Goal: Task Accomplishment & Management: Complete application form

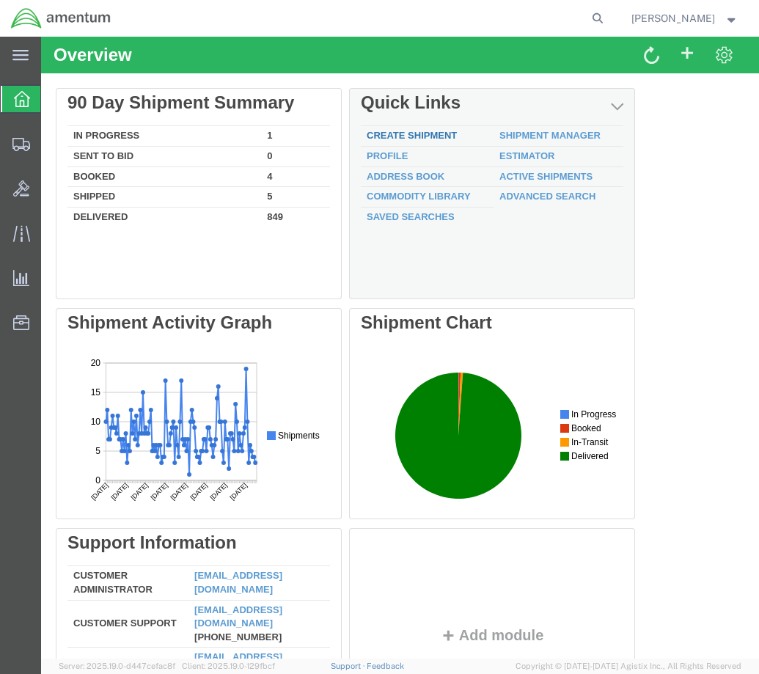
click at [399, 133] on link "Create Shipment" at bounding box center [412, 135] width 90 height 11
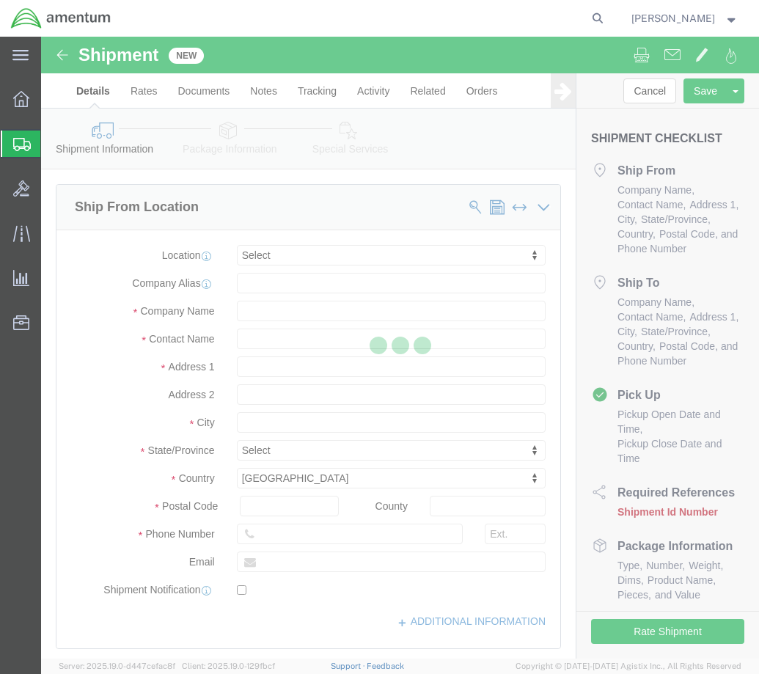
select select
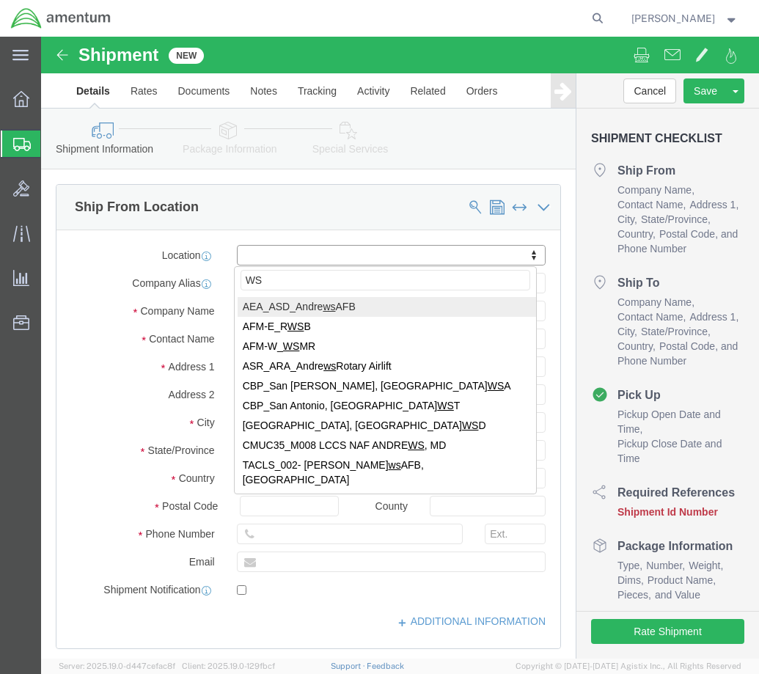
type input "WST"
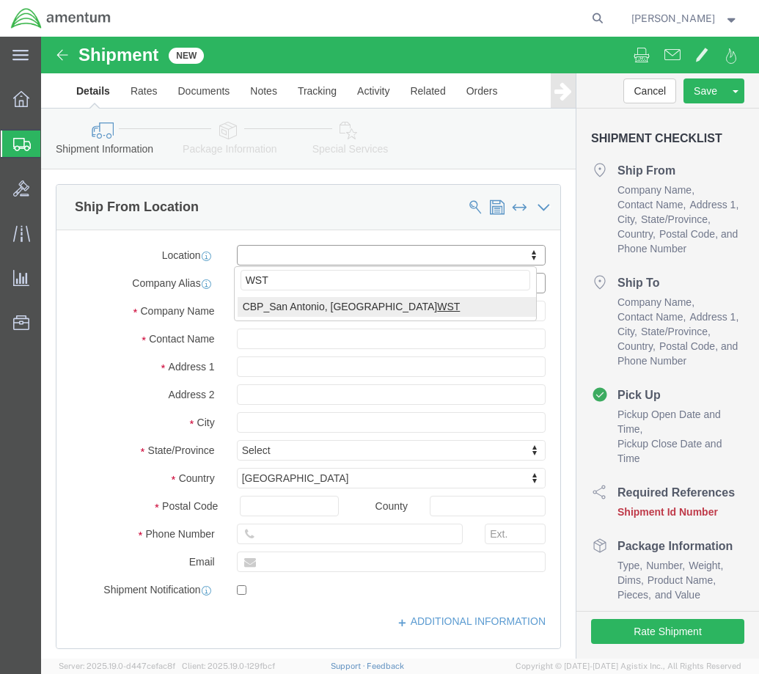
select select "49945"
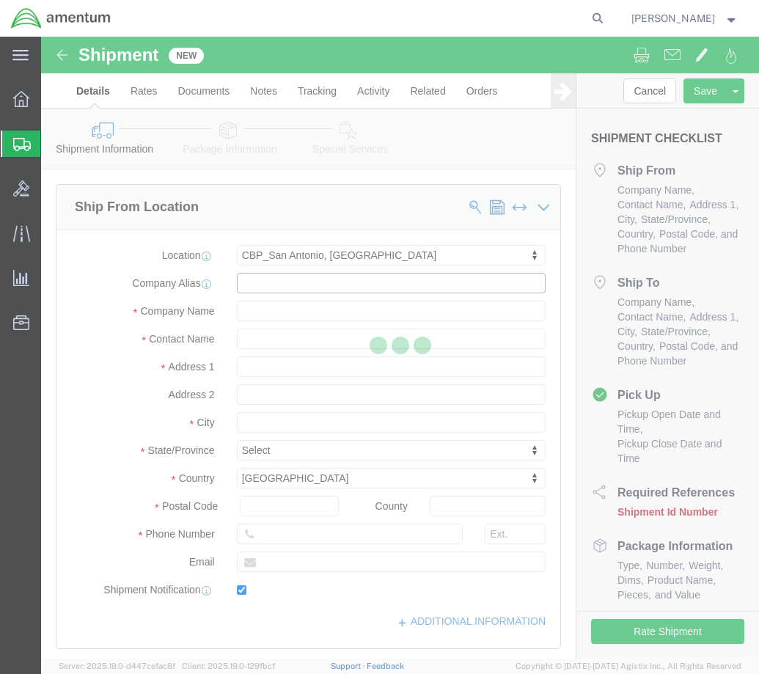
type input "Amentum Services, Inc"
type input "[PERSON_NAME]"
type input "[STREET_ADDRESS][PERSON_NAME]"
type input "Bldg. #2"
type input "San Antonio"
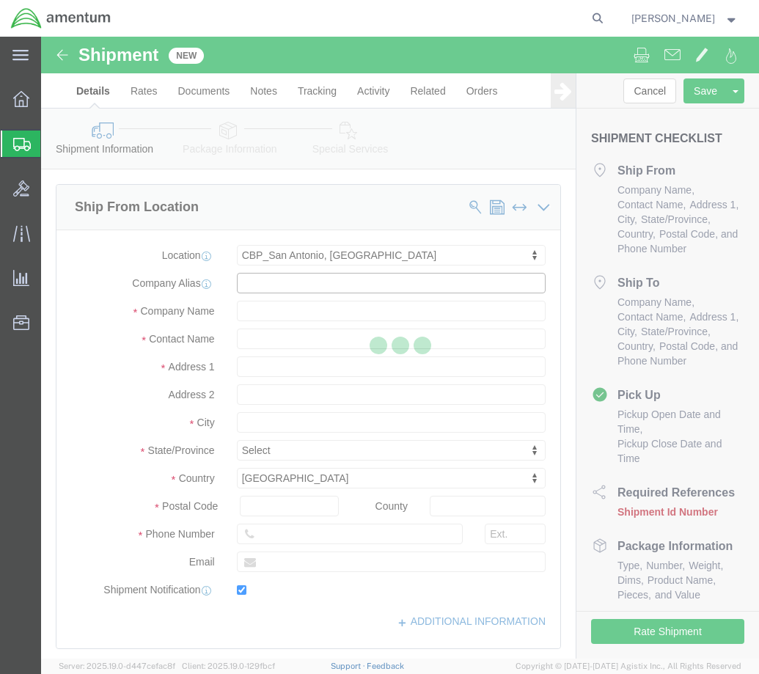
type input "78216"
type input "[PHONE_NUMBER]"
type input "[PERSON_NAME][EMAIL_ADDRESS][PERSON_NAME][DOMAIN_NAME]"
checkbox input "true"
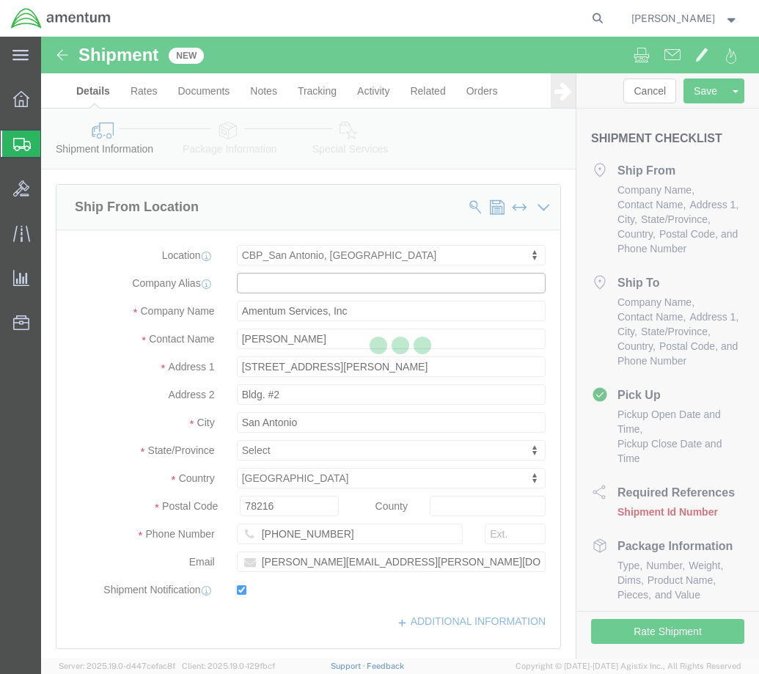
select select "[GEOGRAPHIC_DATA]"
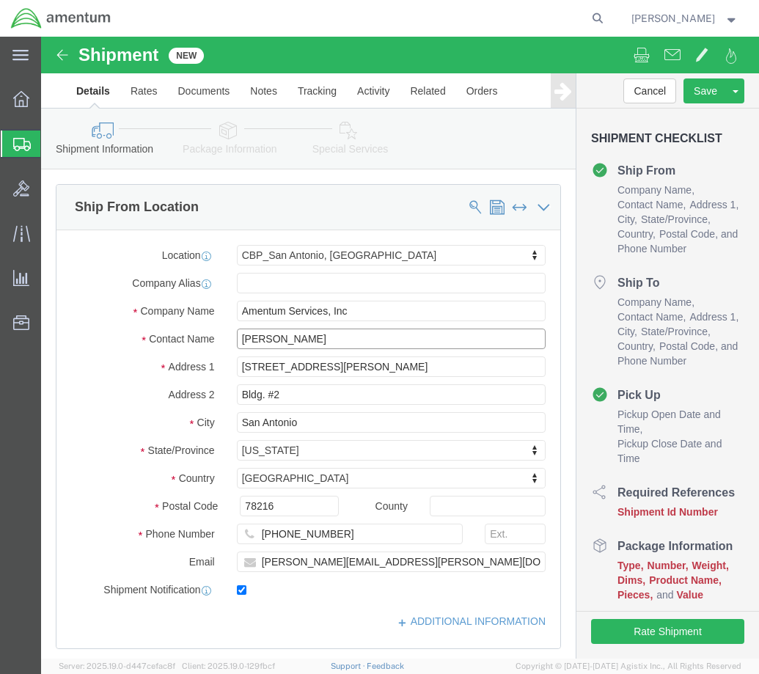
drag, startPoint x: 282, startPoint y: 306, endPoint x: 177, endPoint y: 302, distance: 105.7
click div "Contact Name [PERSON_NAME]"
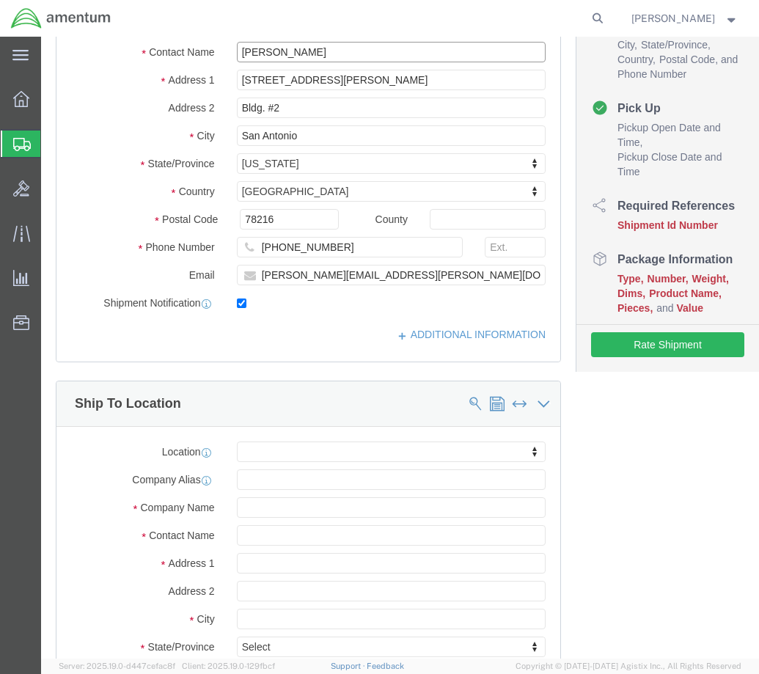
scroll to position [293, 0]
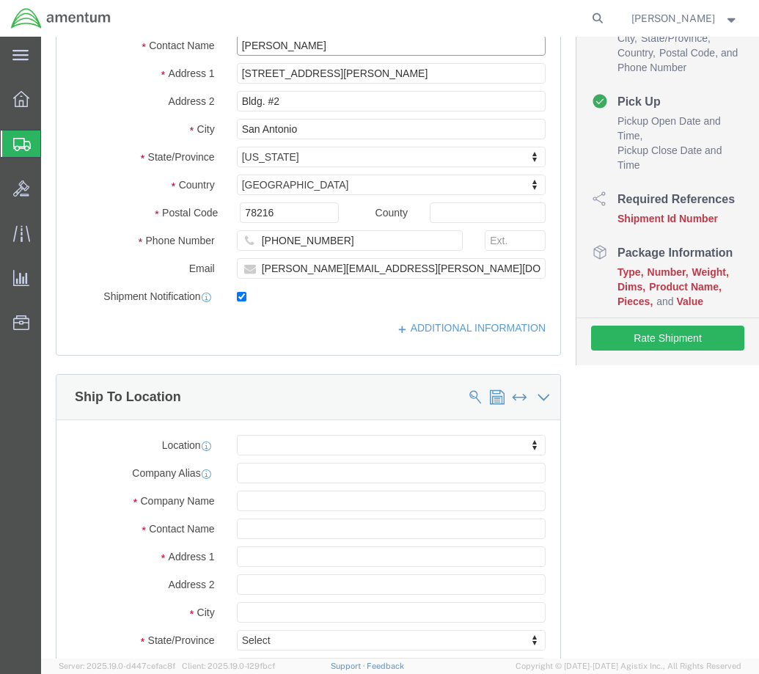
type input "[PERSON_NAME]"
drag, startPoint x: 282, startPoint y: 231, endPoint x: 213, endPoint y: 231, distance: 68.9
click input "[PERSON_NAME][EMAIL_ADDRESS][PERSON_NAME][DOMAIN_NAME]"
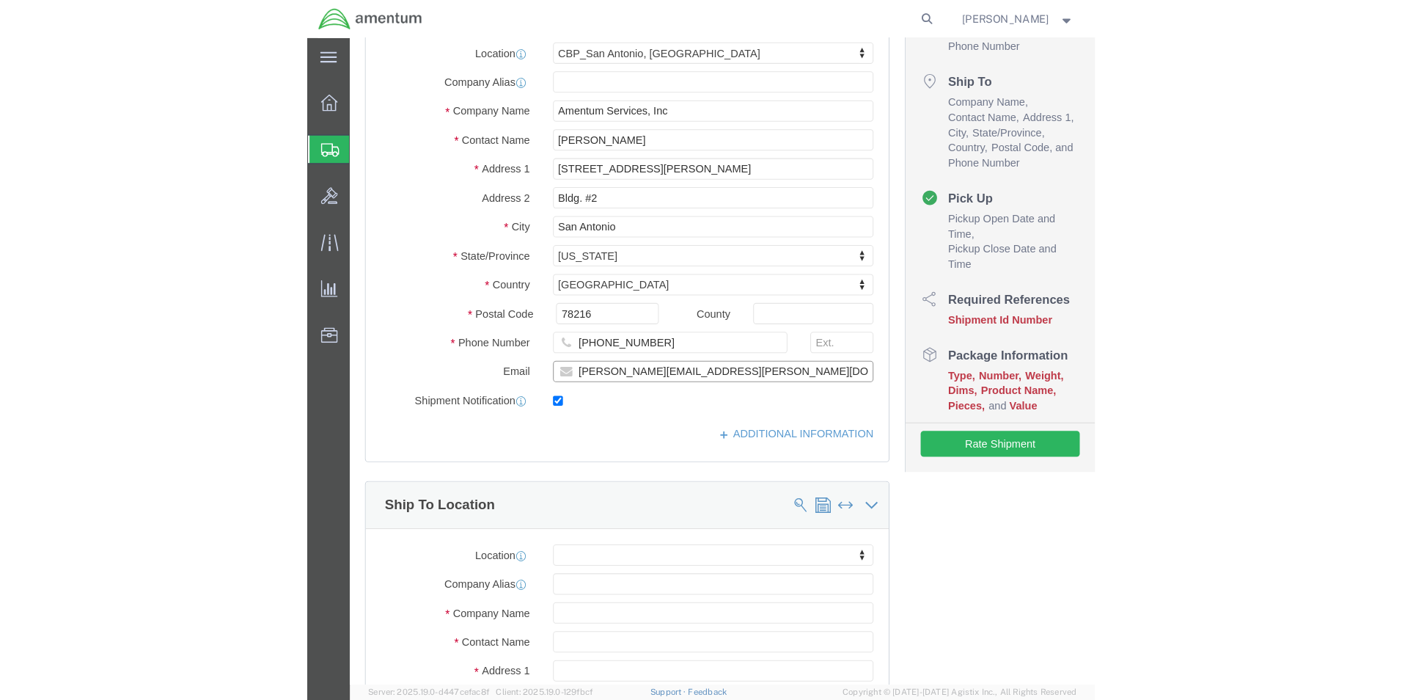
scroll to position [0, 0]
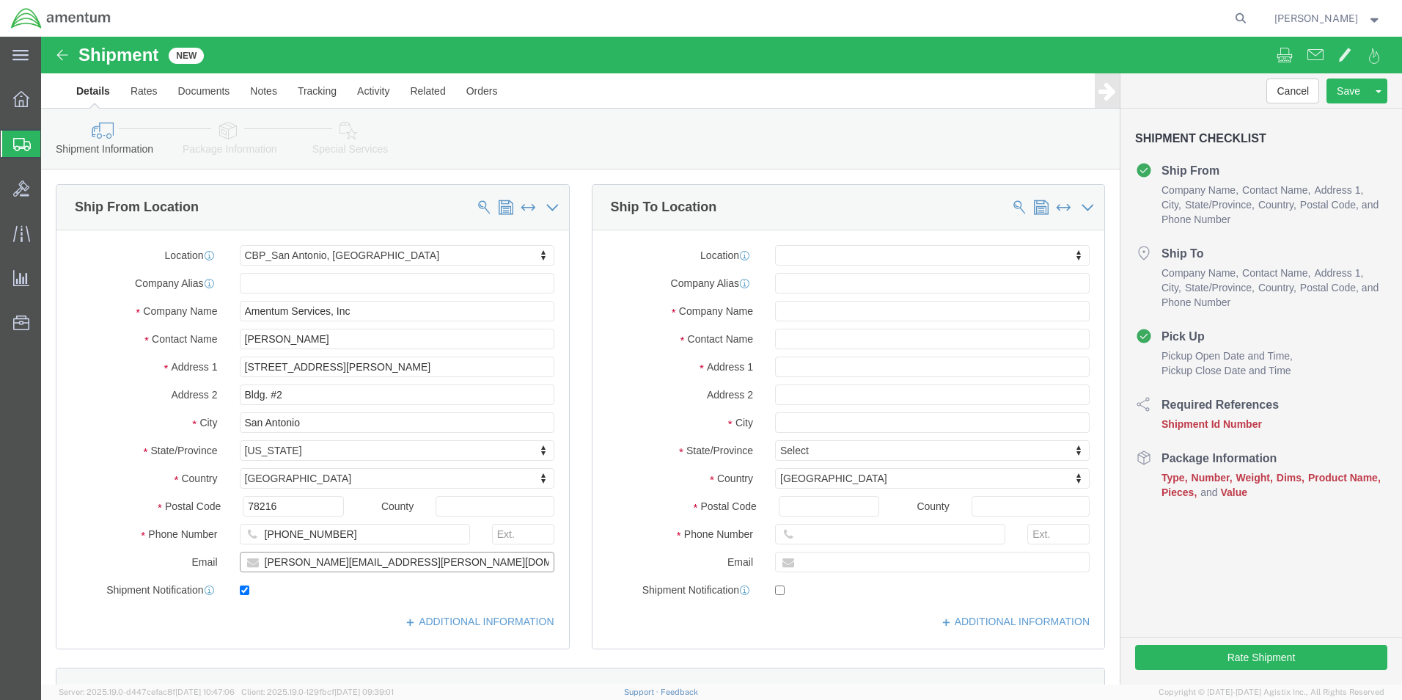
type input "[PERSON_NAME][EMAIL_ADDRESS][PERSON_NAME][DOMAIN_NAME]"
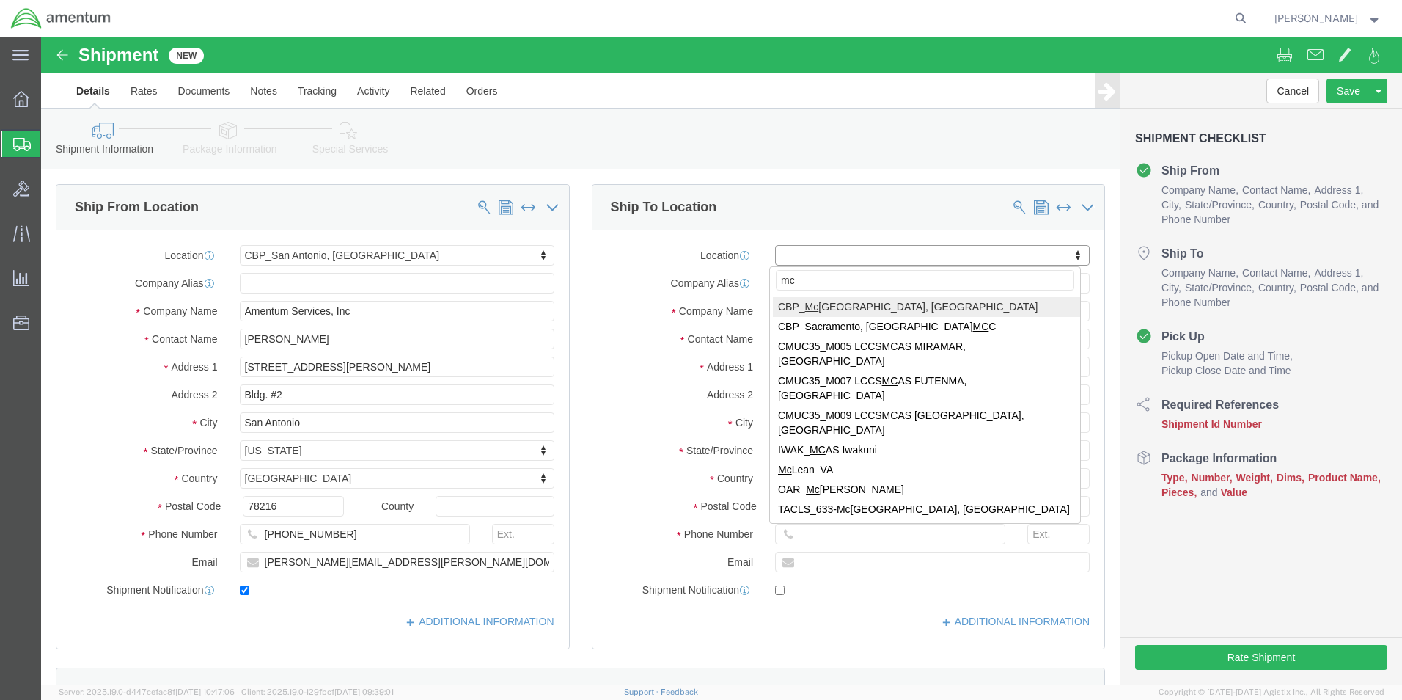
type input "mca"
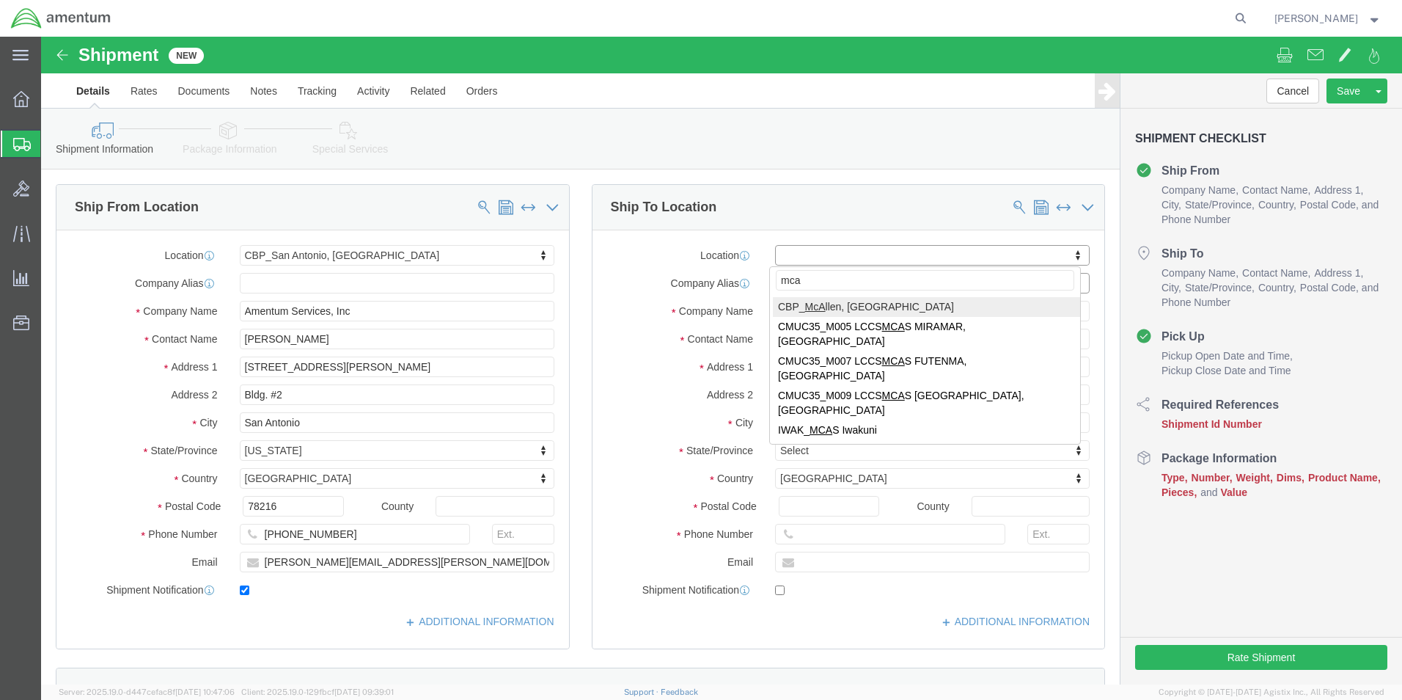
select select "49941"
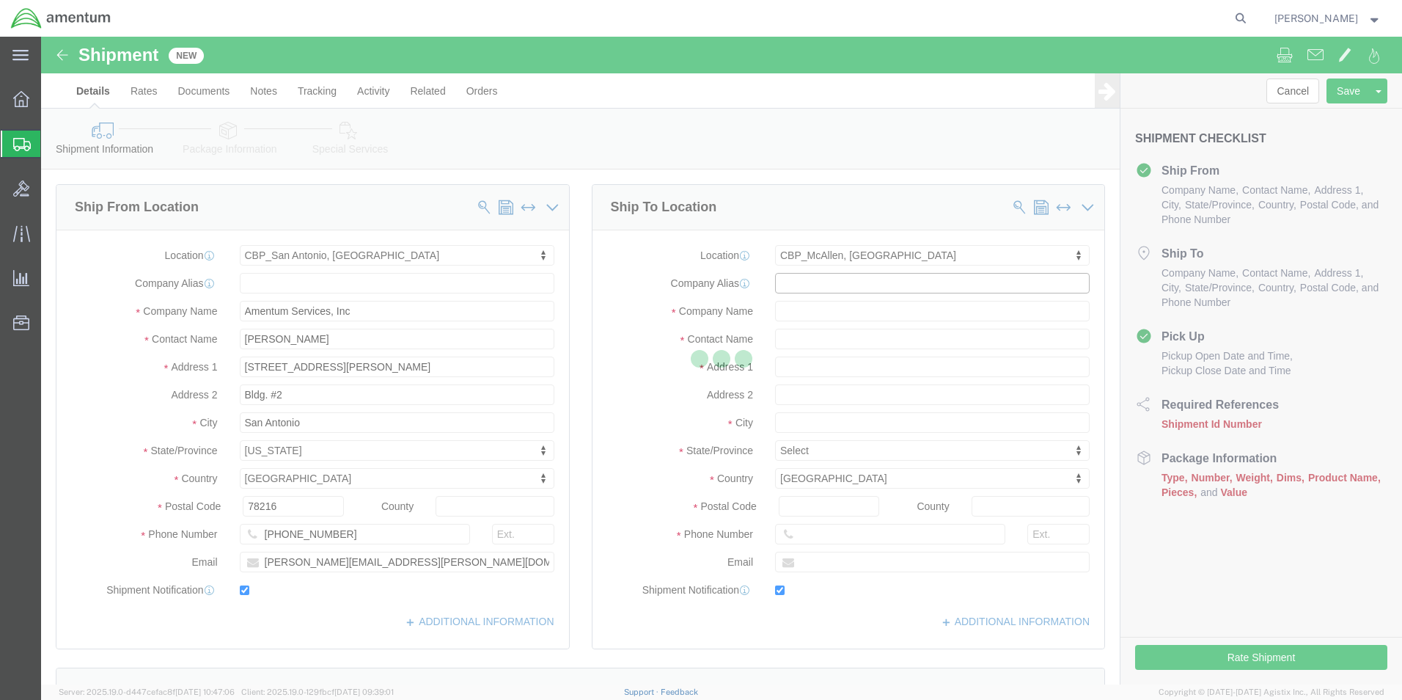
type input "Amentum Services, Inc"
type input "[PERSON_NAME]"
type input "[STREET_ADDRESS]"
type input "32C"
type input "McAllen"
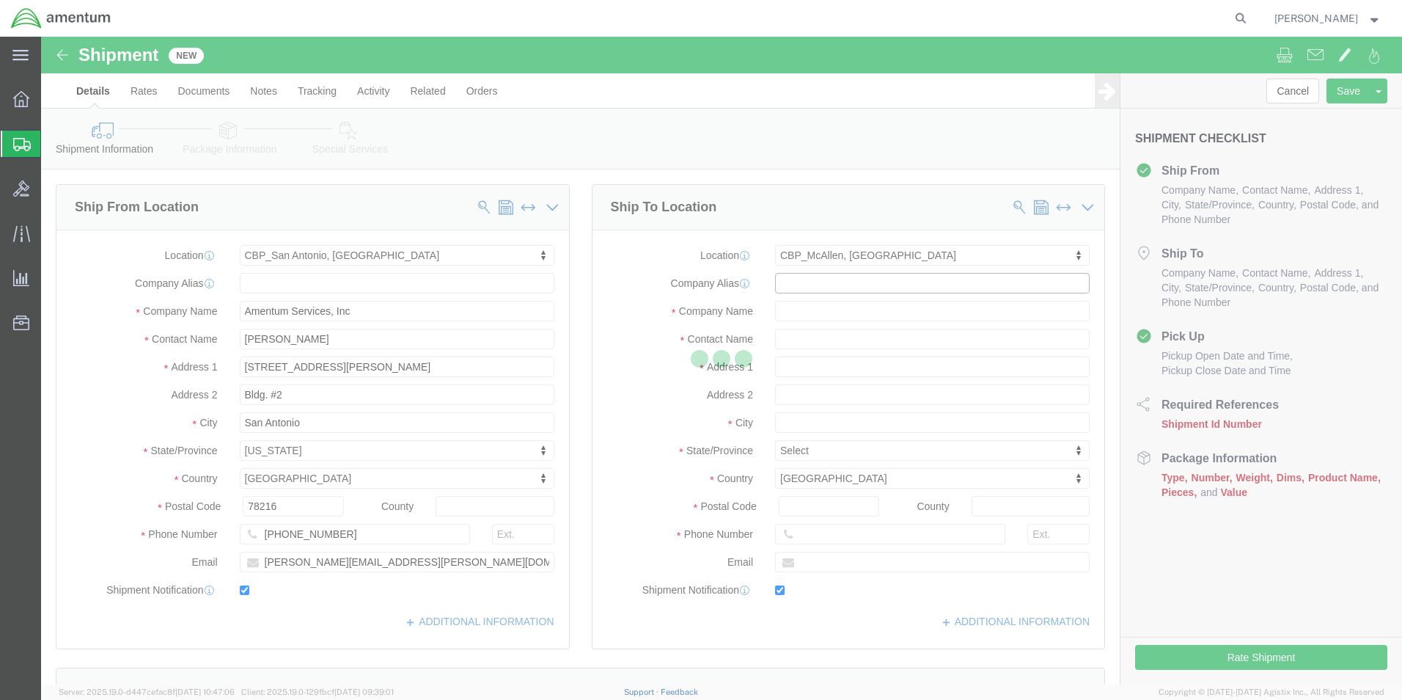
type input "78503"
type input "[PHONE_NUMBER]"
type input "[PERSON_NAME][EMAIL_ADDRESS][PERSON_NAME][DOMAIN_NAME]"
checkbox input "true"
select select "[GEOGRAPHIC_DATA]"
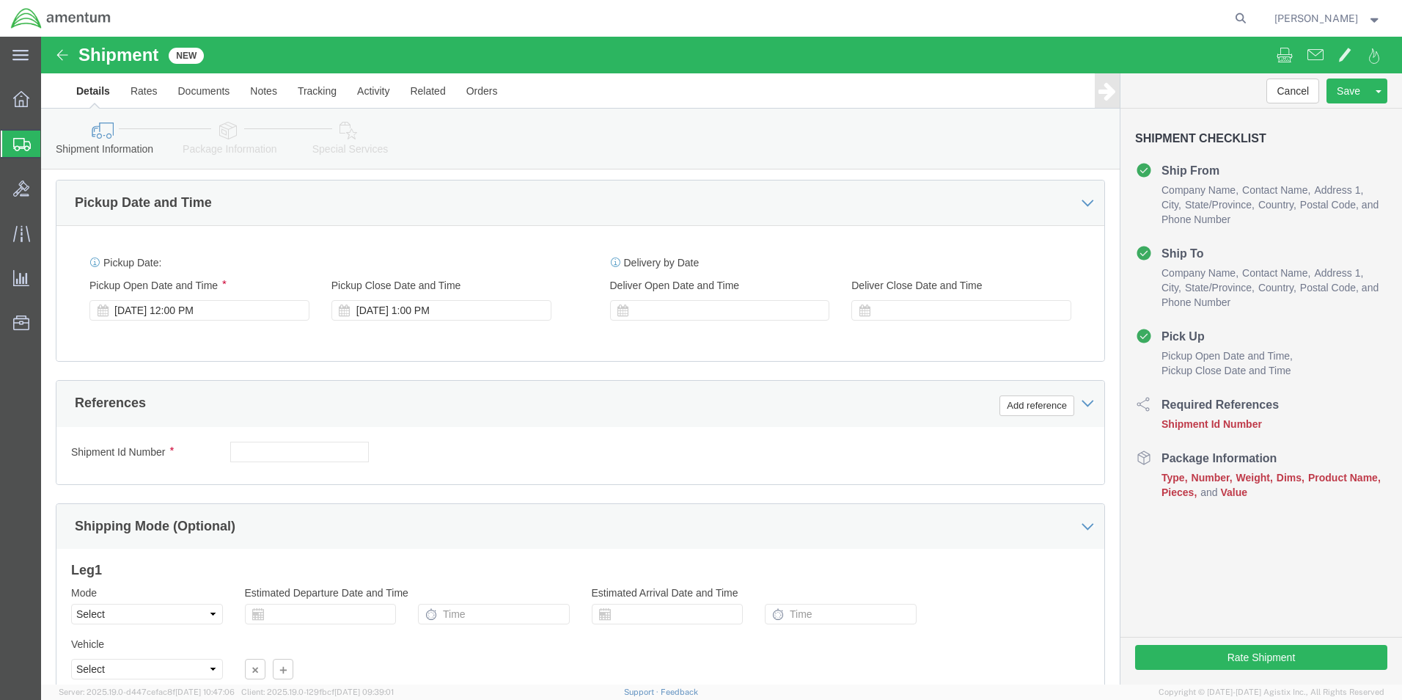
scroll to position [513, 0]
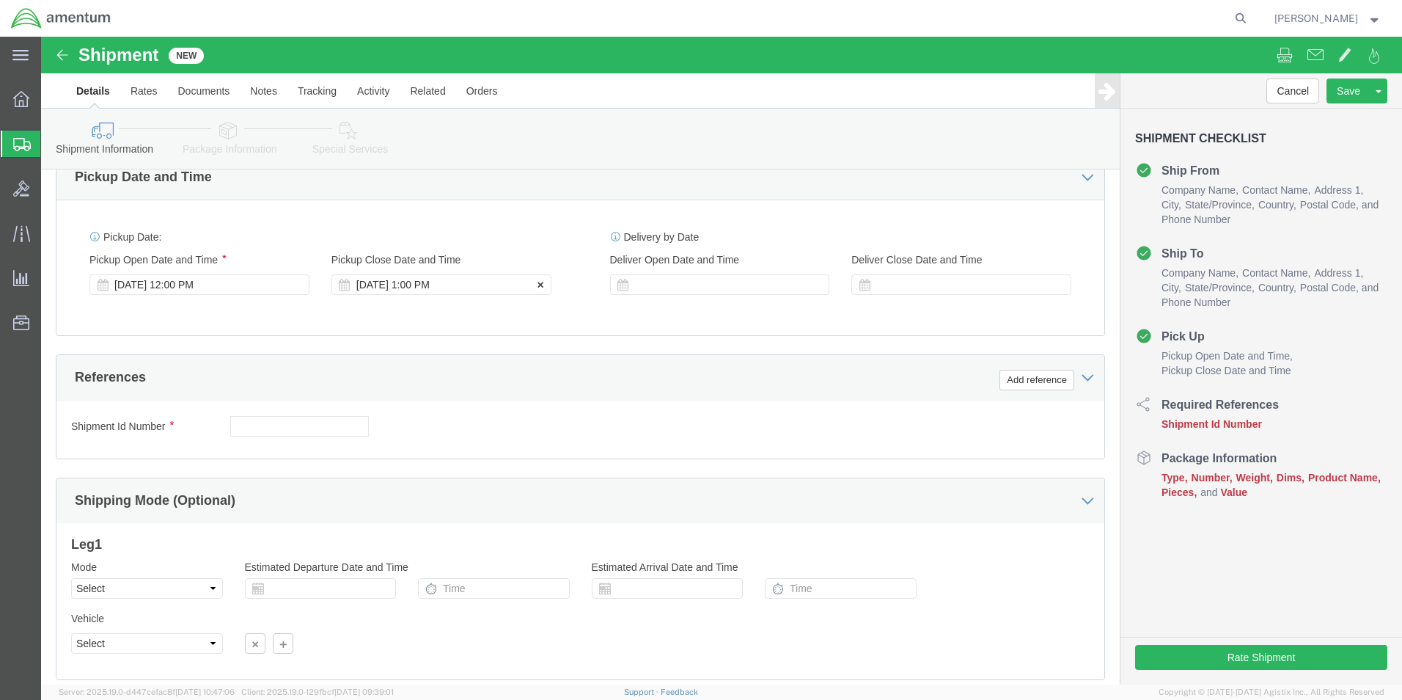
click div "[DATE] 1:00 PM"
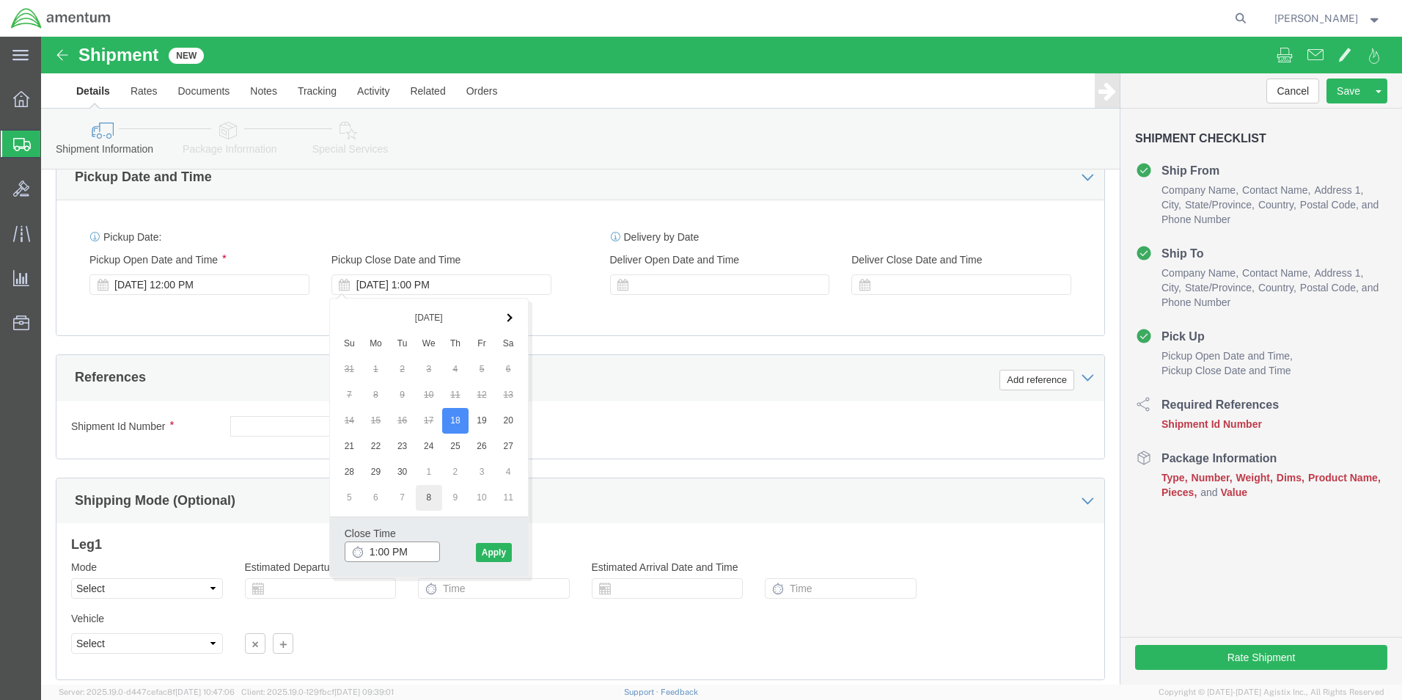
type input "2:00 PM"
click button "Apply"
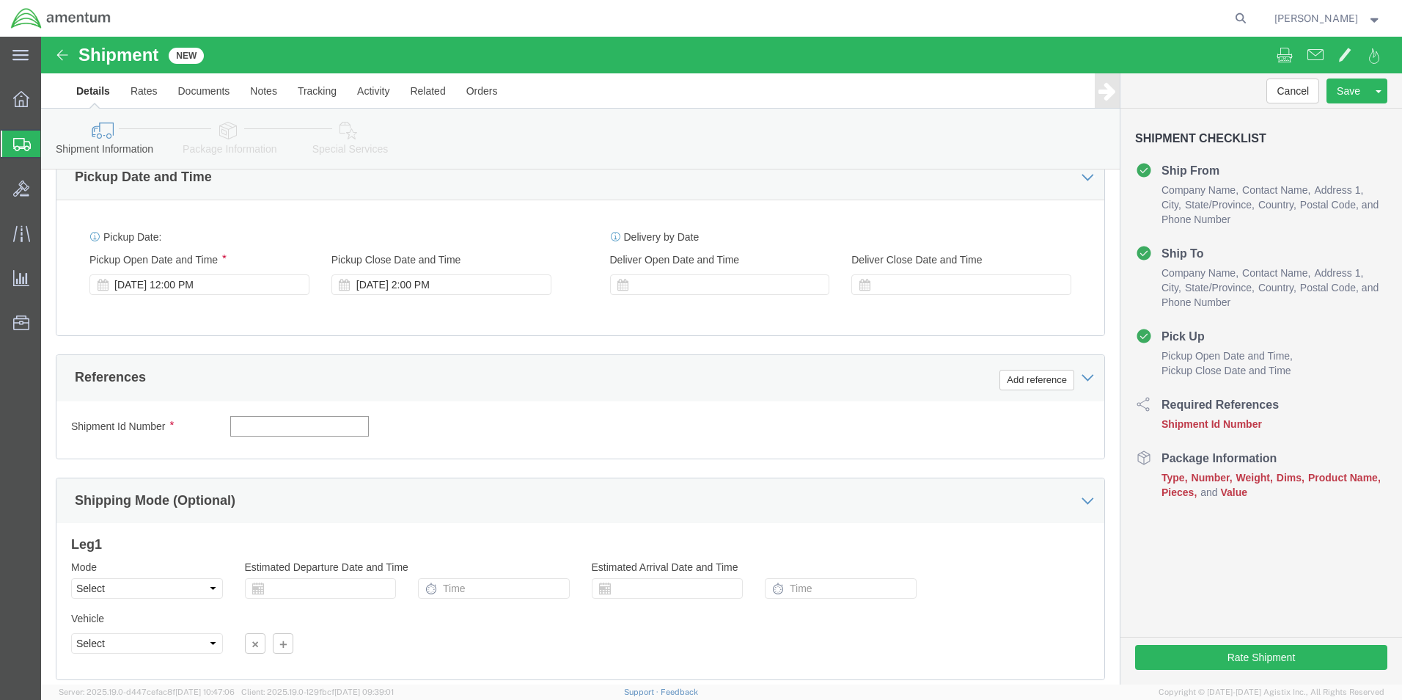
click input "text"
click button "Add reference"
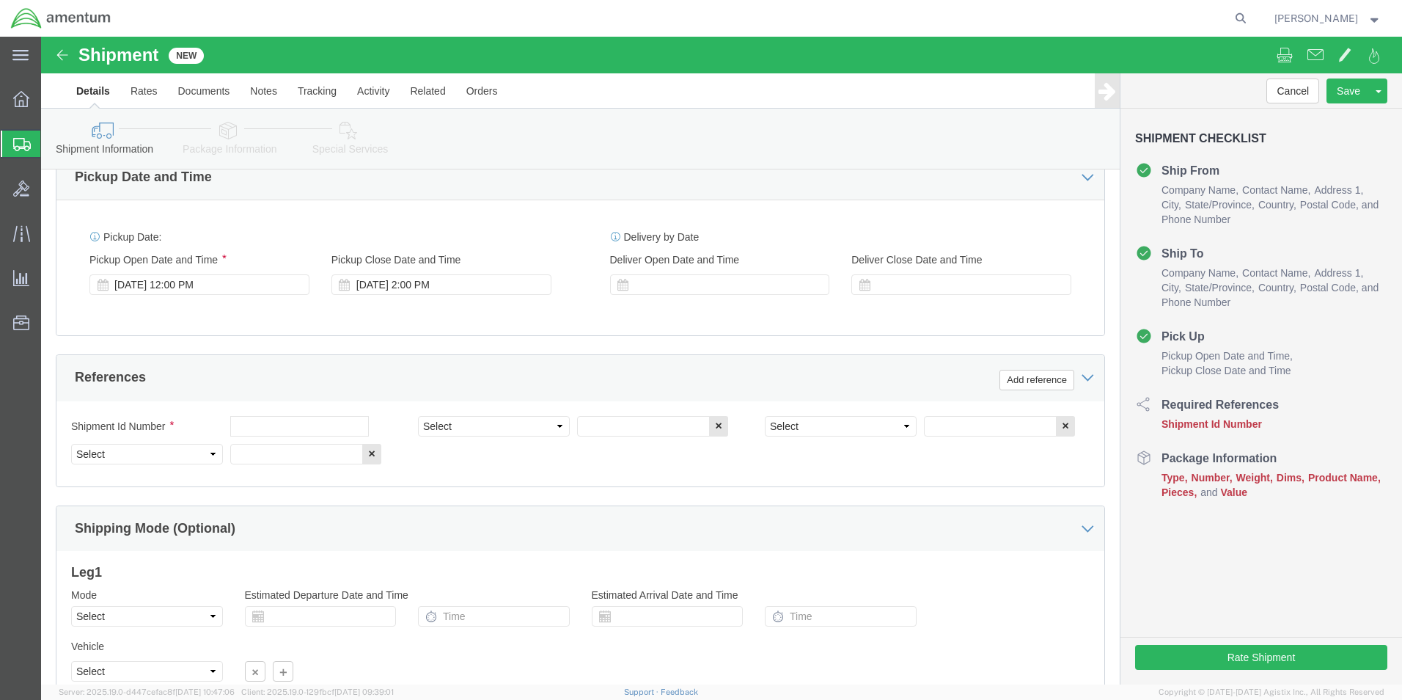
click div "Shipping Mode (Optional)"
click input "text"
type input "o"
type input "O-RING"
click select "Select Account Type Activity ID Airline Appointment Number ASN Batch Request # …"
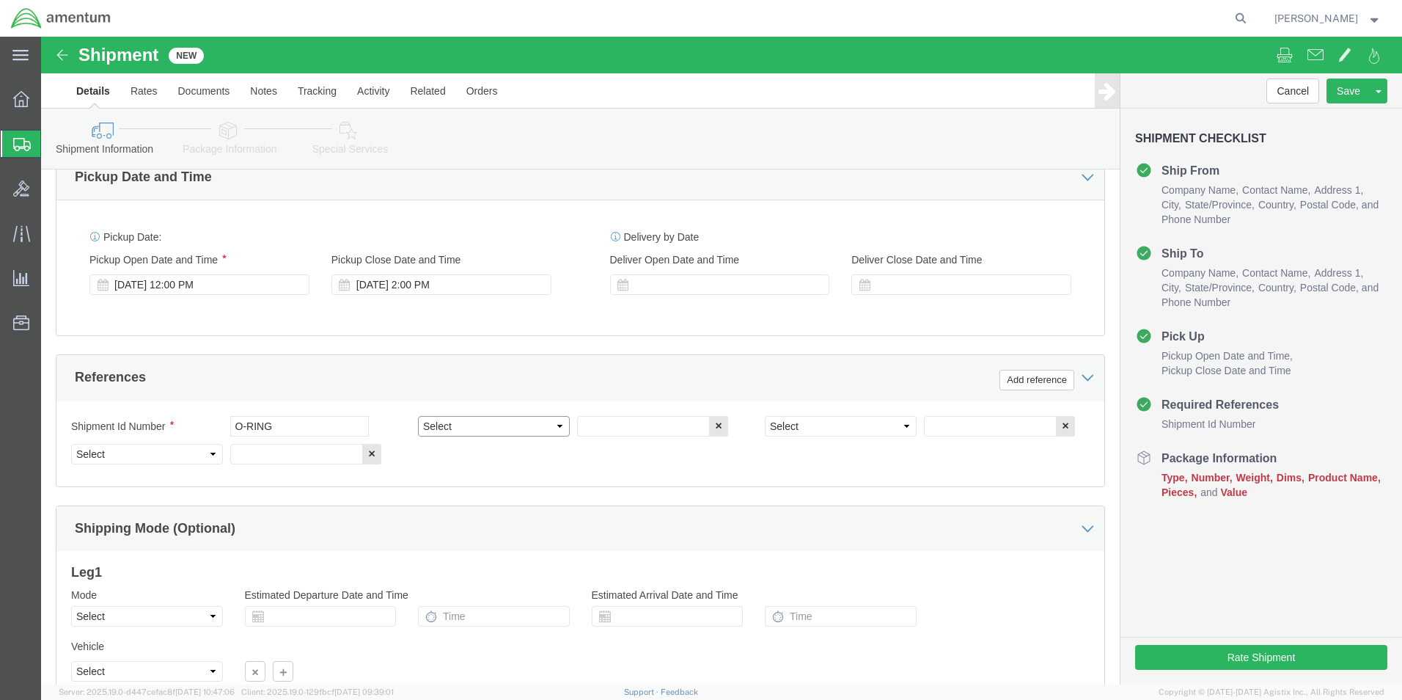
select select "DEPT"
click select "Select Account Type Activity ID Airline Appointment Number ASN Batch Request # …"
click input "text"
type input "CBP"
select select "PROJNUM"
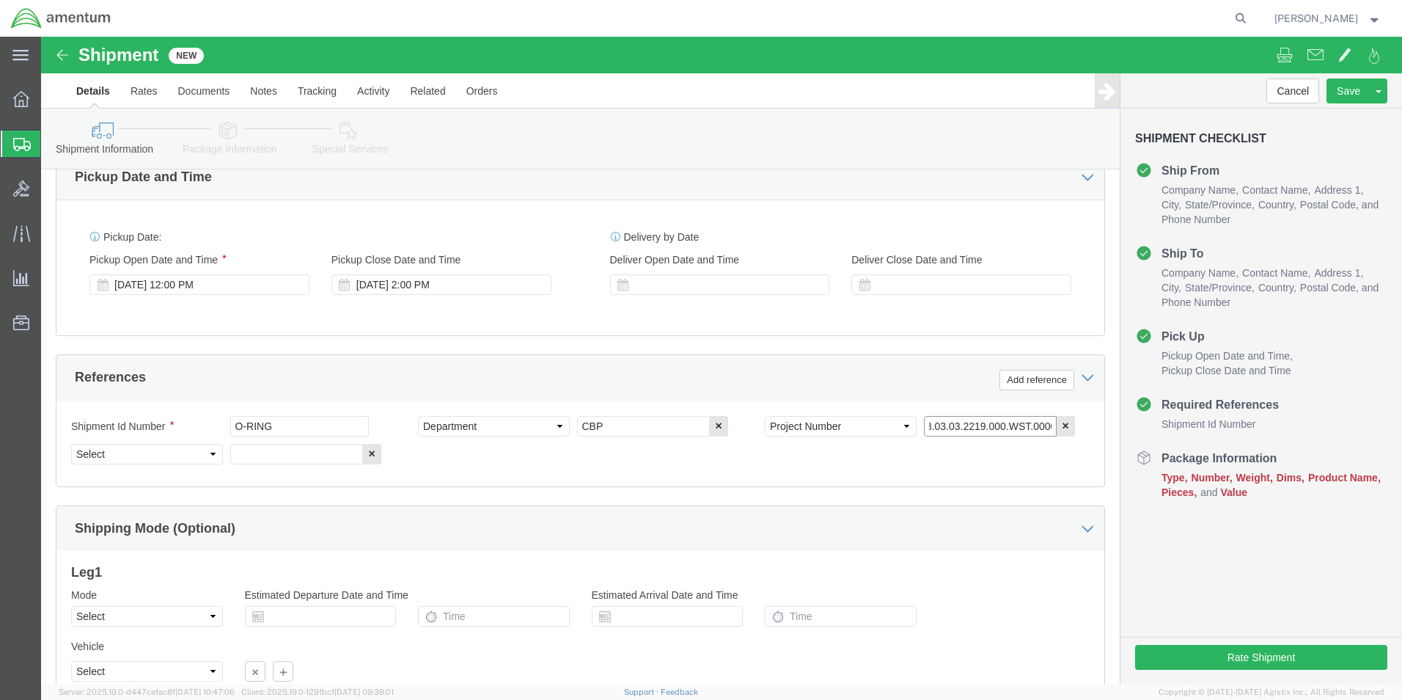
scroll to position [0, 25]
type input "6118.03.03.2219.000.WST.0000"
click select "Select Account Type Activity ID Airline Appointment Number ASN Batch Request # …"
drag, startPoint x: 1003, startPoint y: 389, endPoint x: 1022, endPoint y: 395, distance: 19.0
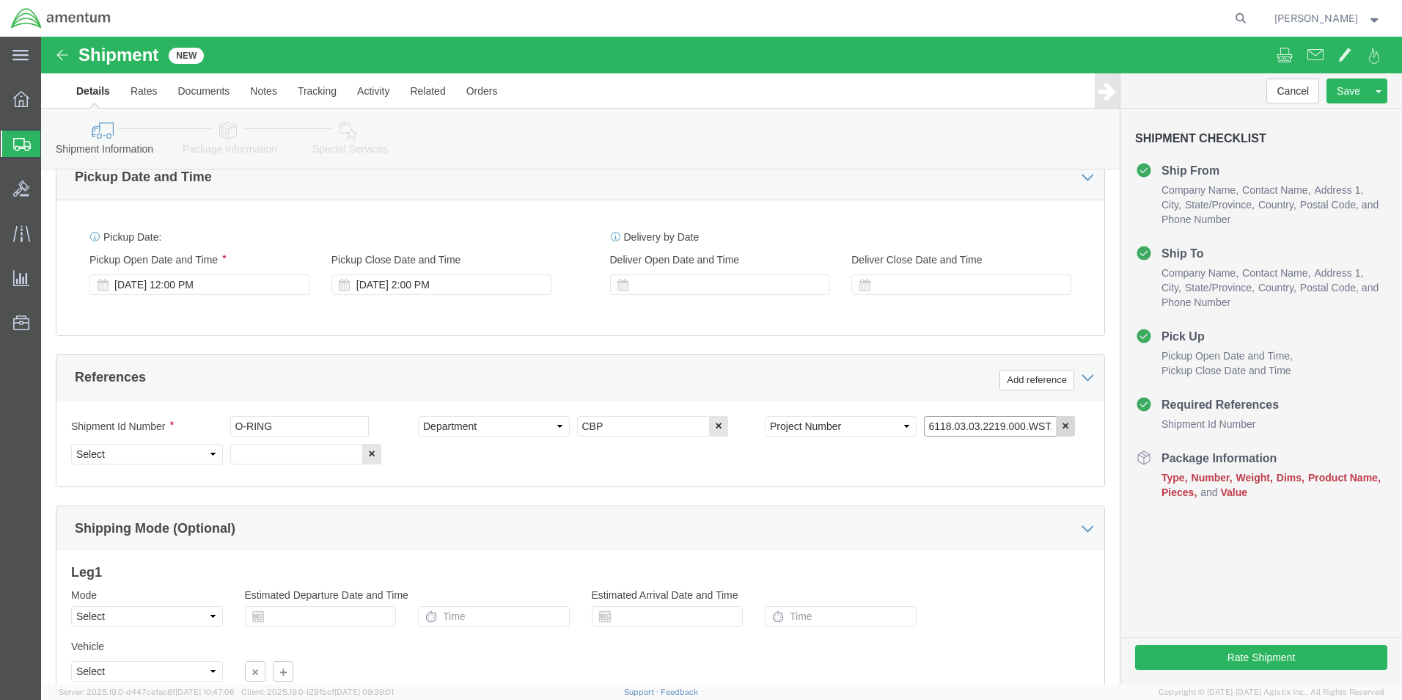
click input "6118.03.03.2219.000.WST.0000"
click select "Select Account Type Activity ID Airline Appointment Number ASN Batch Request # …"
select select "CUSTREF"
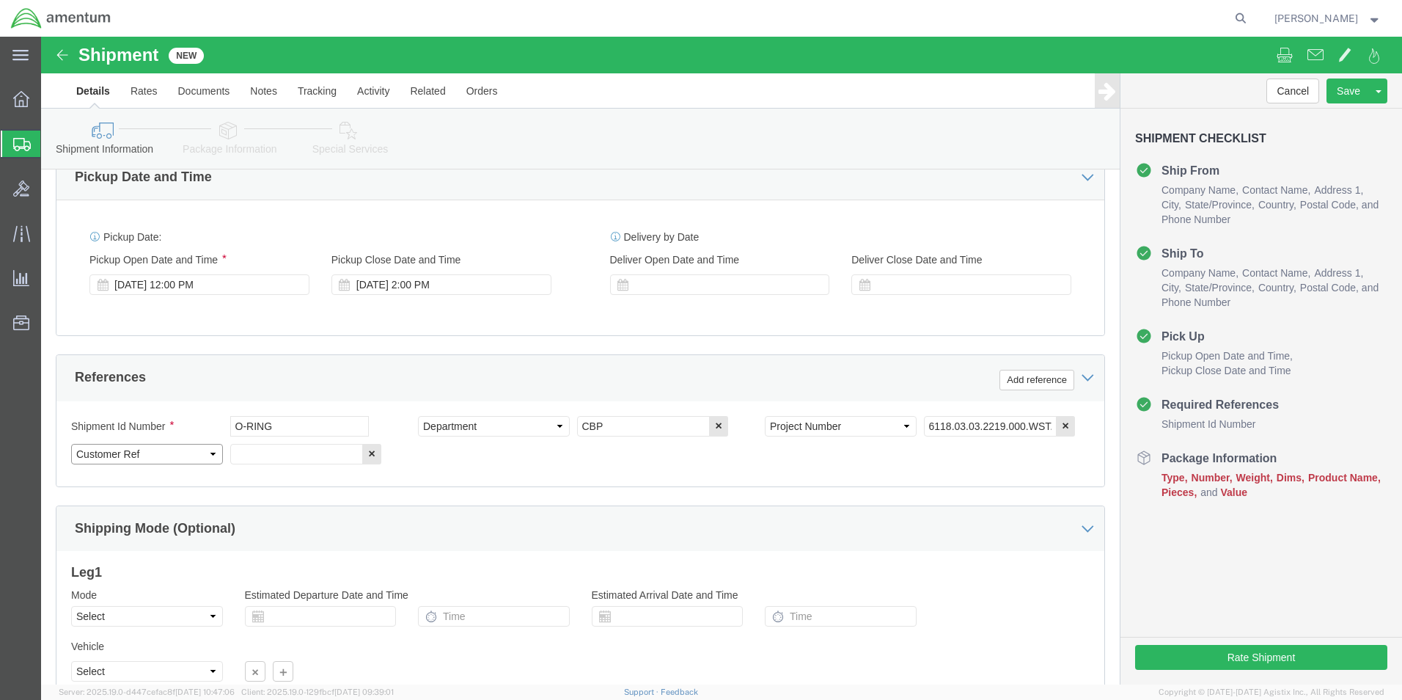
click select "Select Account Type Activity ID Airline Appointment Number ASN Batch Request # …"
type input "TRANSFER#:511-001746"
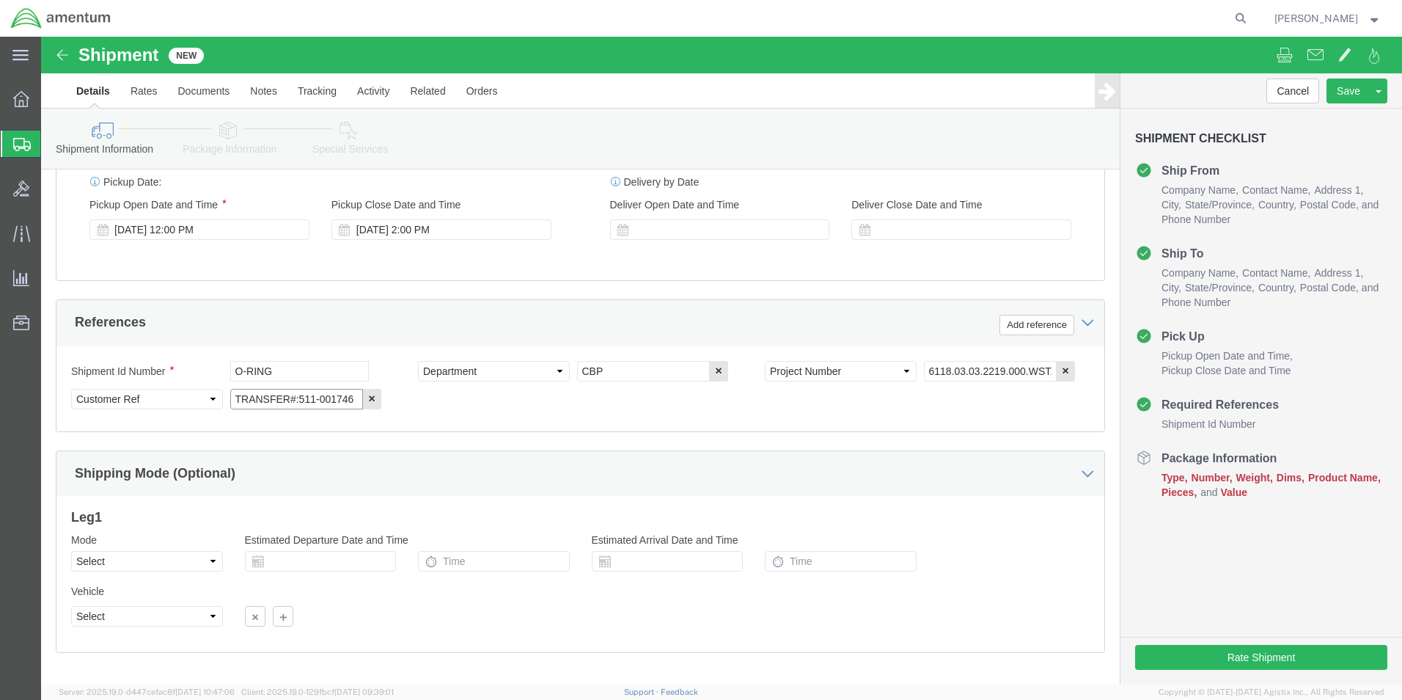
scroll to position [640, 0]
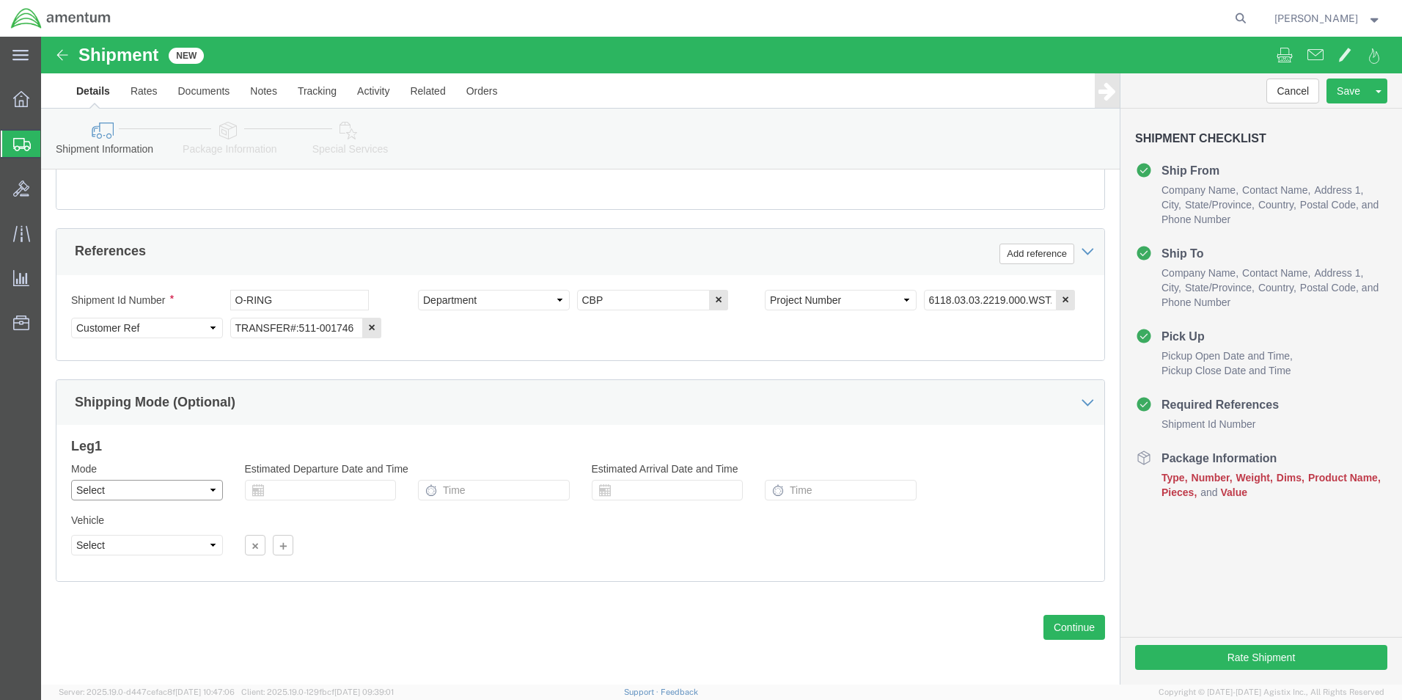
click select "Select Air Less than Truckload Multi-Leg Ocean Freight Rail Small Parcel Truckl…"
select select "SMAL"
click select "Select Air Less than Truckload Multi-Leg Ocean Freight Rail Small Parcel Truckl…"
click div
click button "Continue"
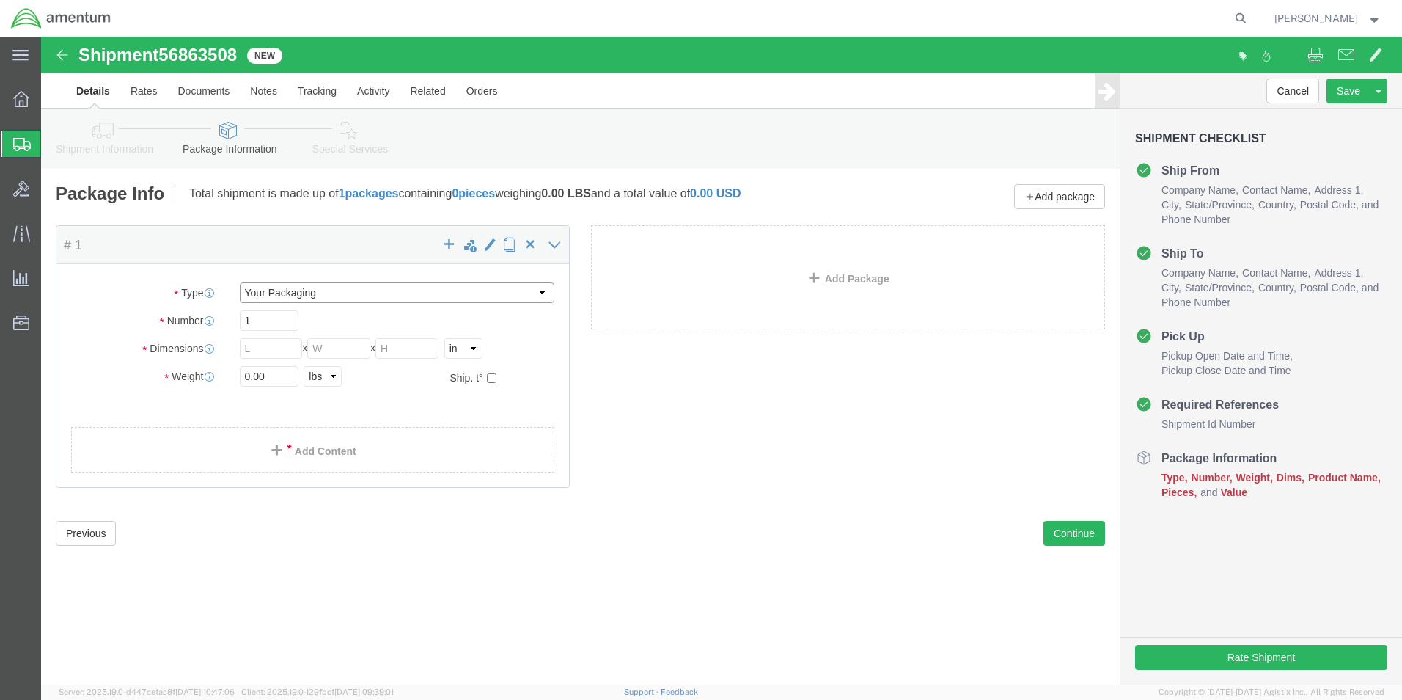
click select "Select Bale(s) Basket(s) Bolt(s) Bottle(s) Buckets Bulk Bundle(s) Can(s) Cardbo…"
select select "ENV"
click select "Select Bale(s) Basket(s) Bolt(s) Bottle(s) Buckets Bulk Bundle(s) Can(s) Cardbo…"
type input "9.50"
type input "12.50"
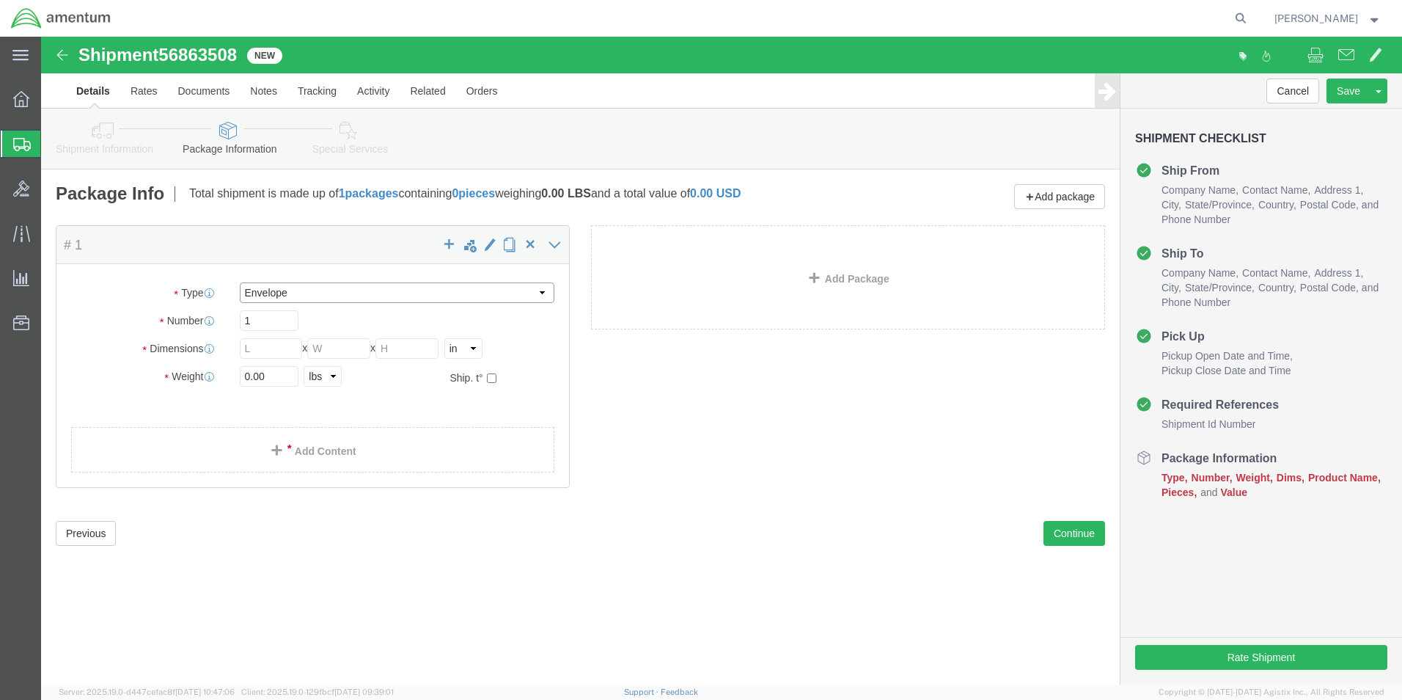
type input "0.25"
type input "1"
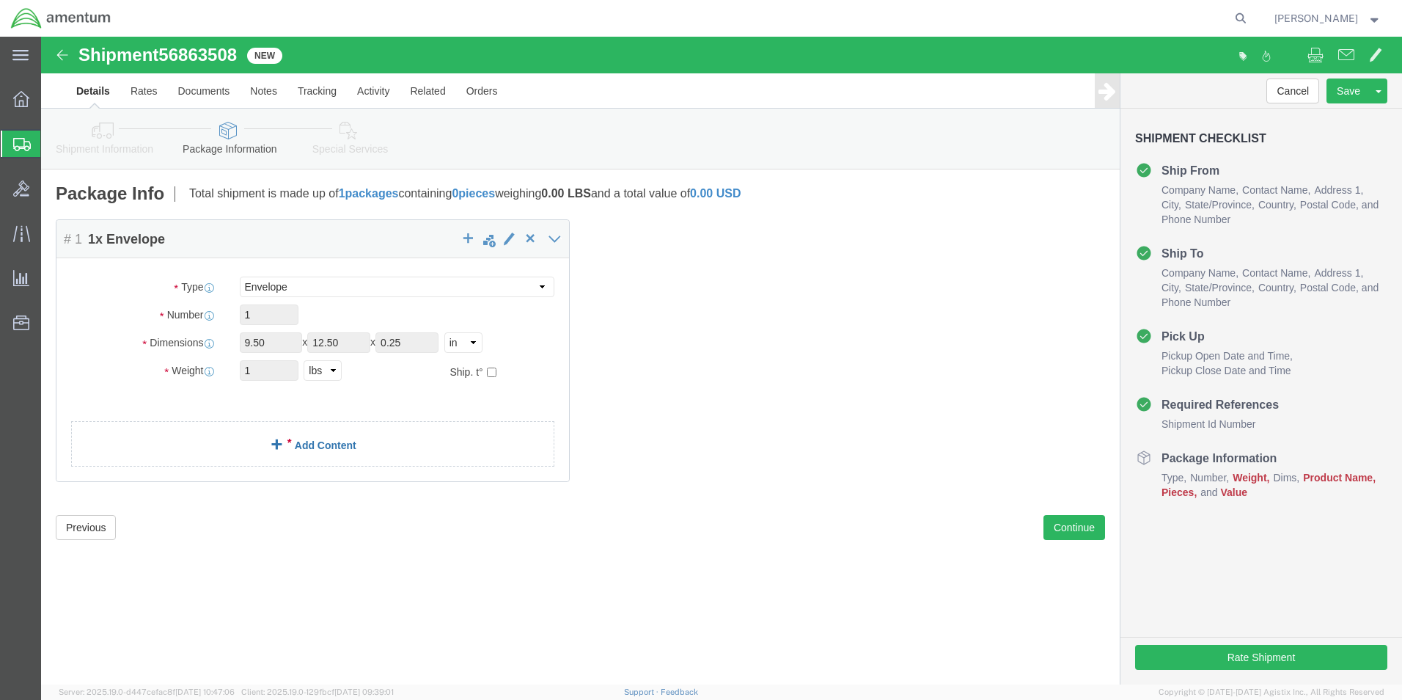
click link "Add Content"
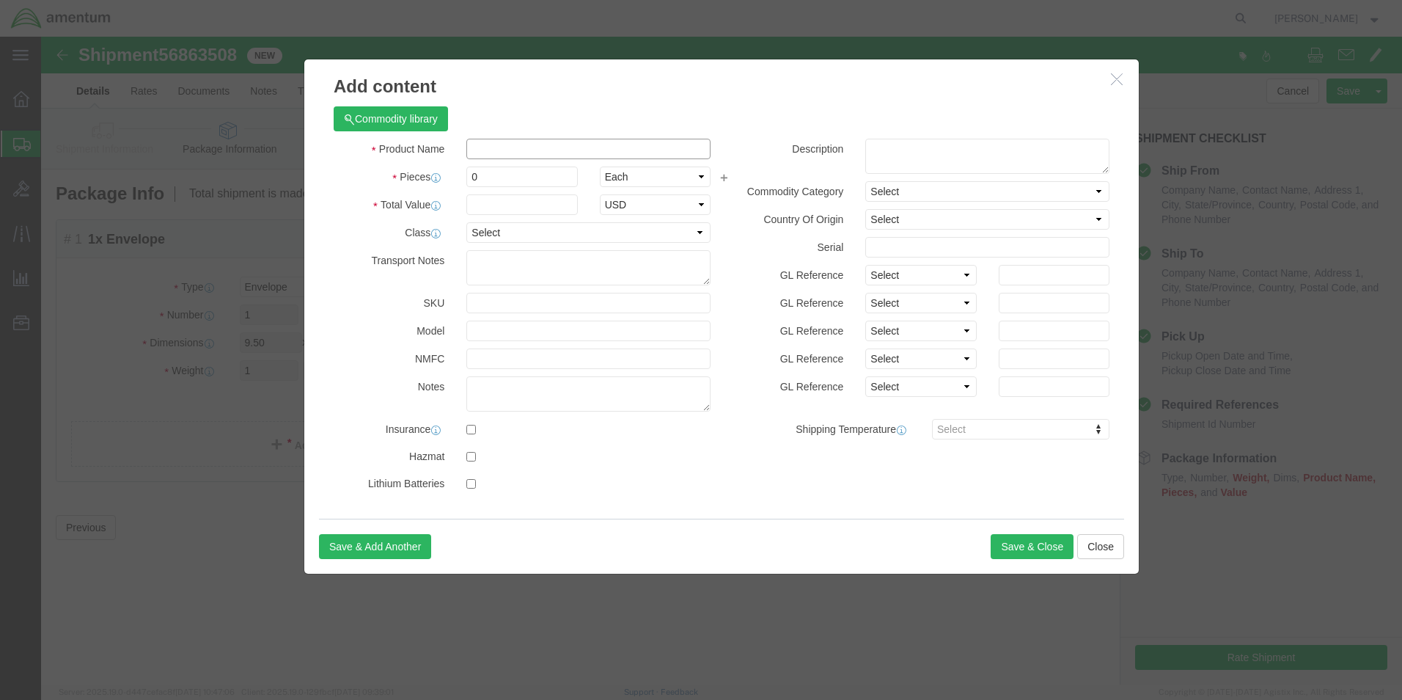
drag, startPoint x: 444, startPoint y: 109, endPoint x: 447, endPoint y: 116, distance: 7.9
click input "text"
type input "O-RING"
click input "0"
type input "3"
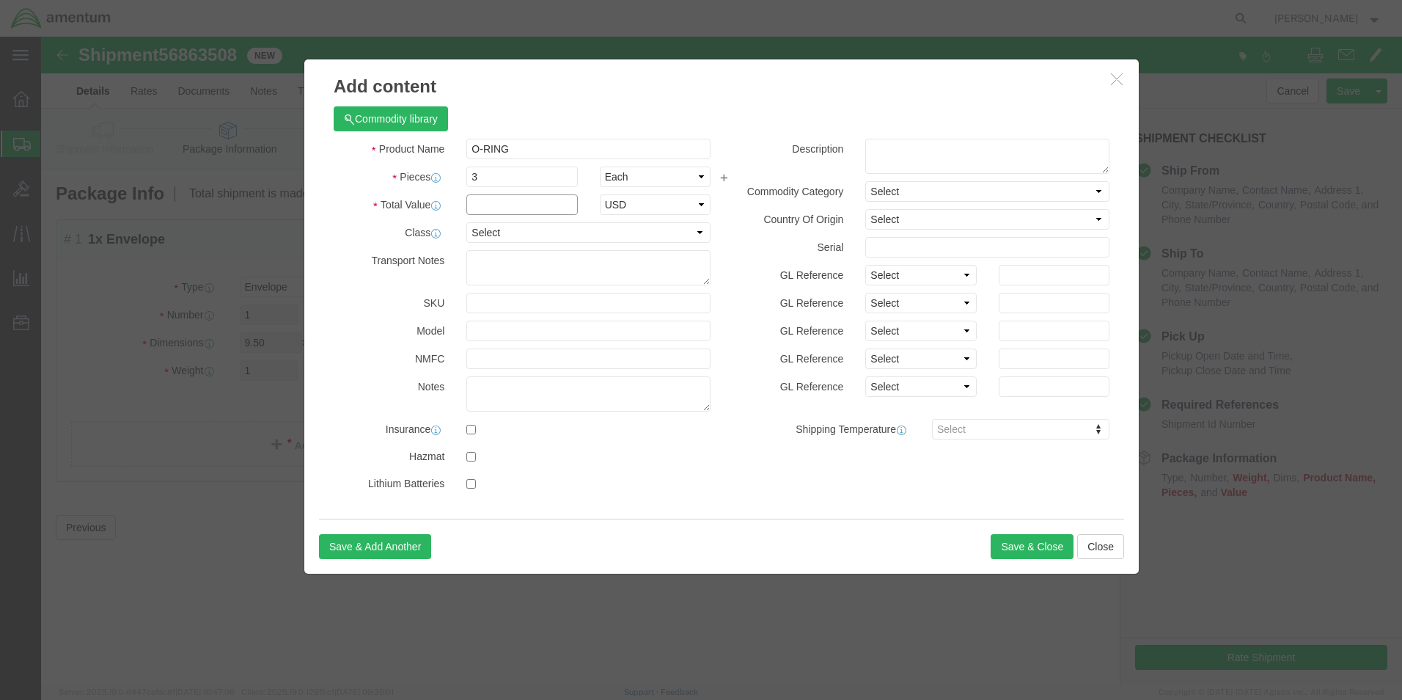
click input "text"
type input "150.00"
click textarea
type textarea "PN: 9681801222"
click button "Save & Close"
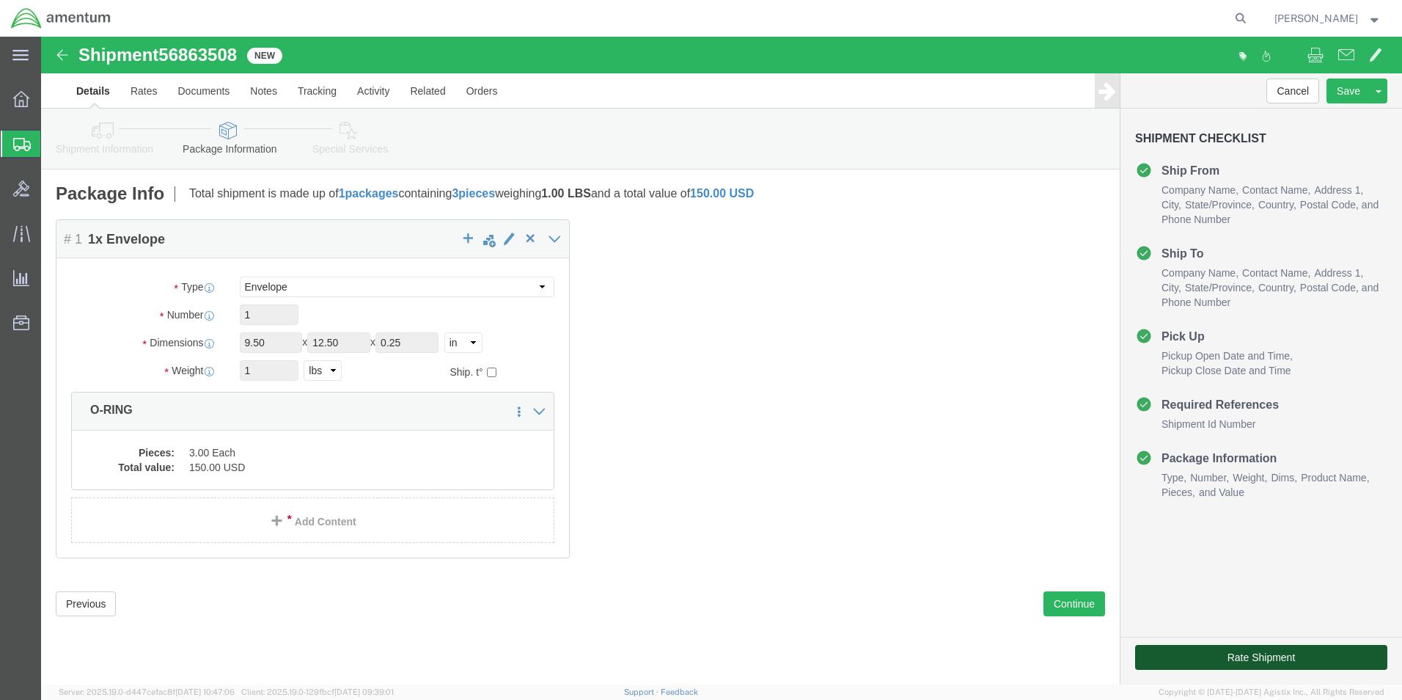
click button "Rate Shipment"
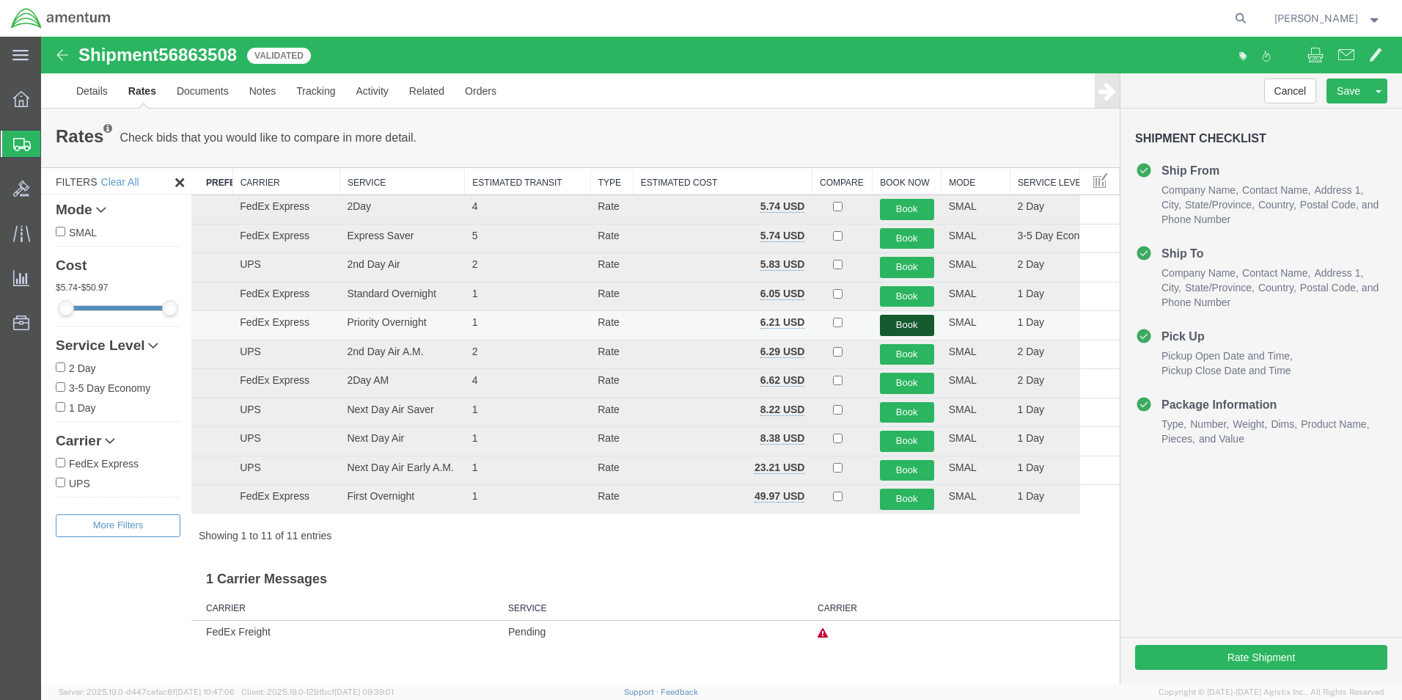
click at [758, 322] on button "Book" at bounding box center [907, 325] width 54 height 21
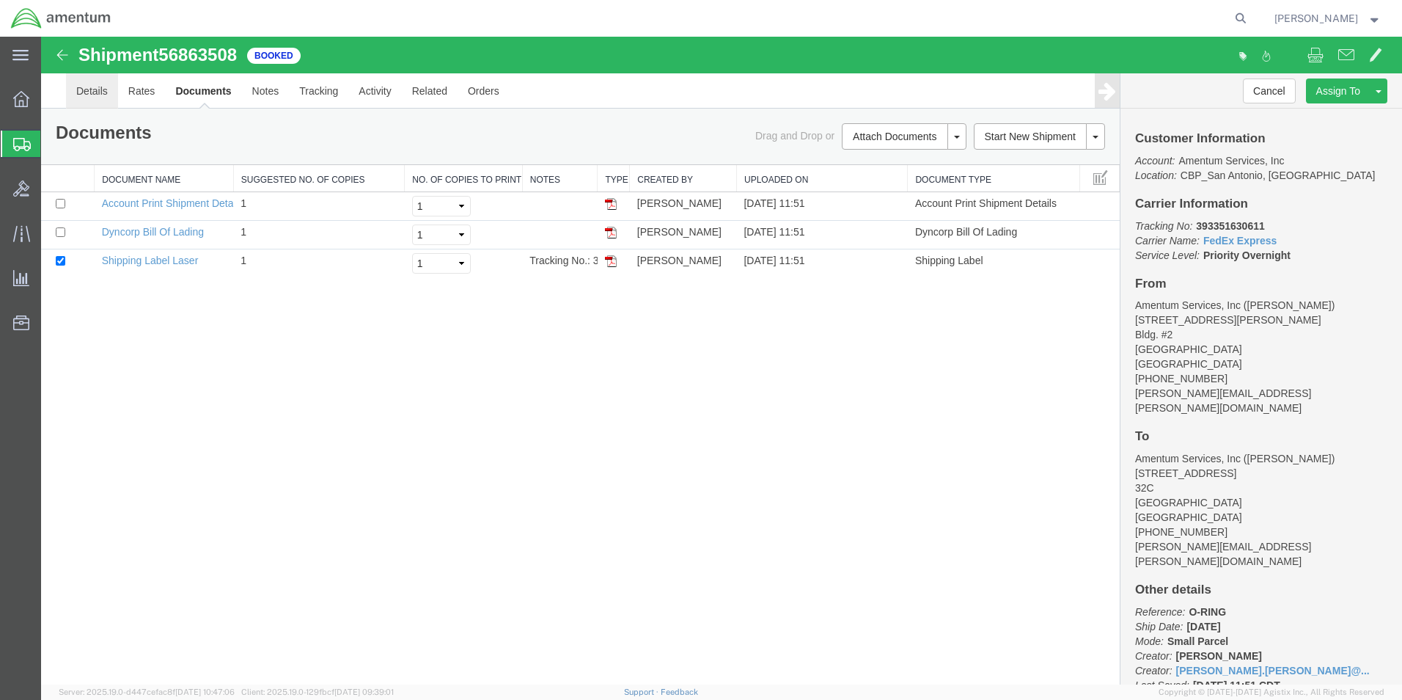
click at [84, 87] on link "Details" at bounding box center [92, 90] width 52 height 35
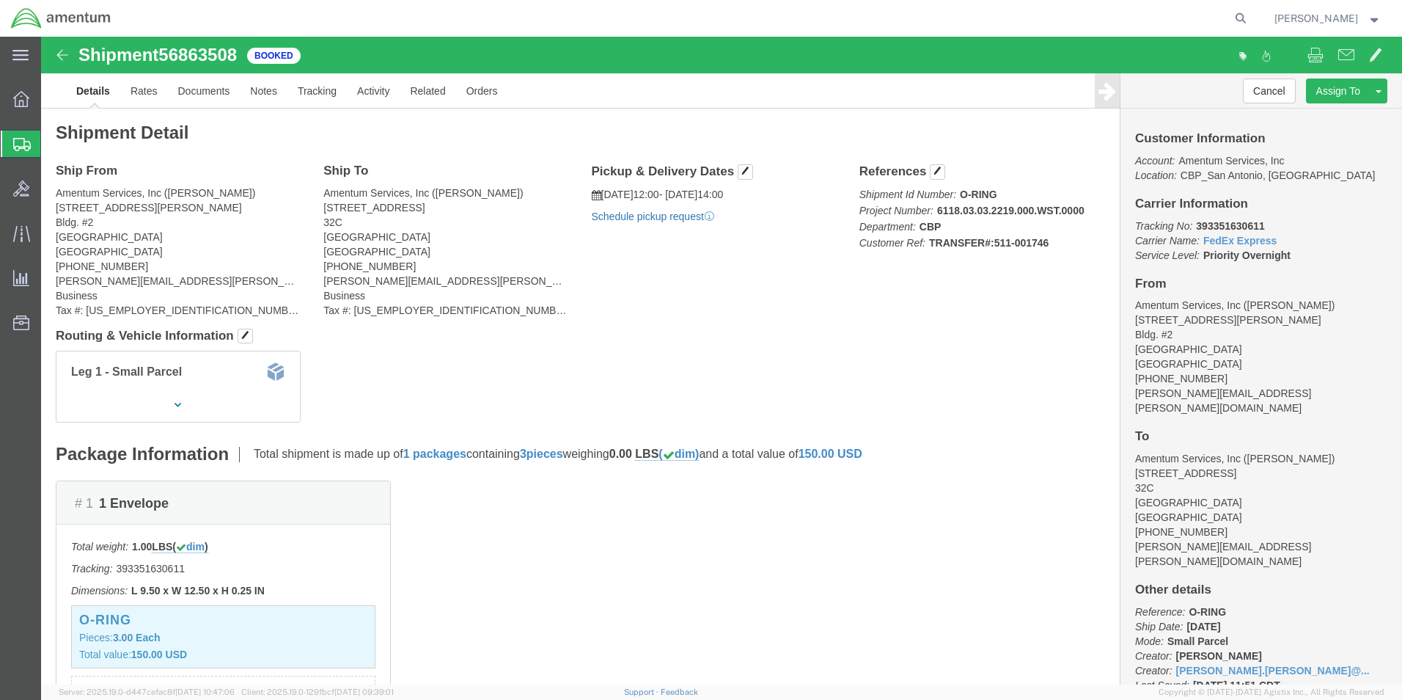
click link "Schedule pickup request"
click link "Documents"
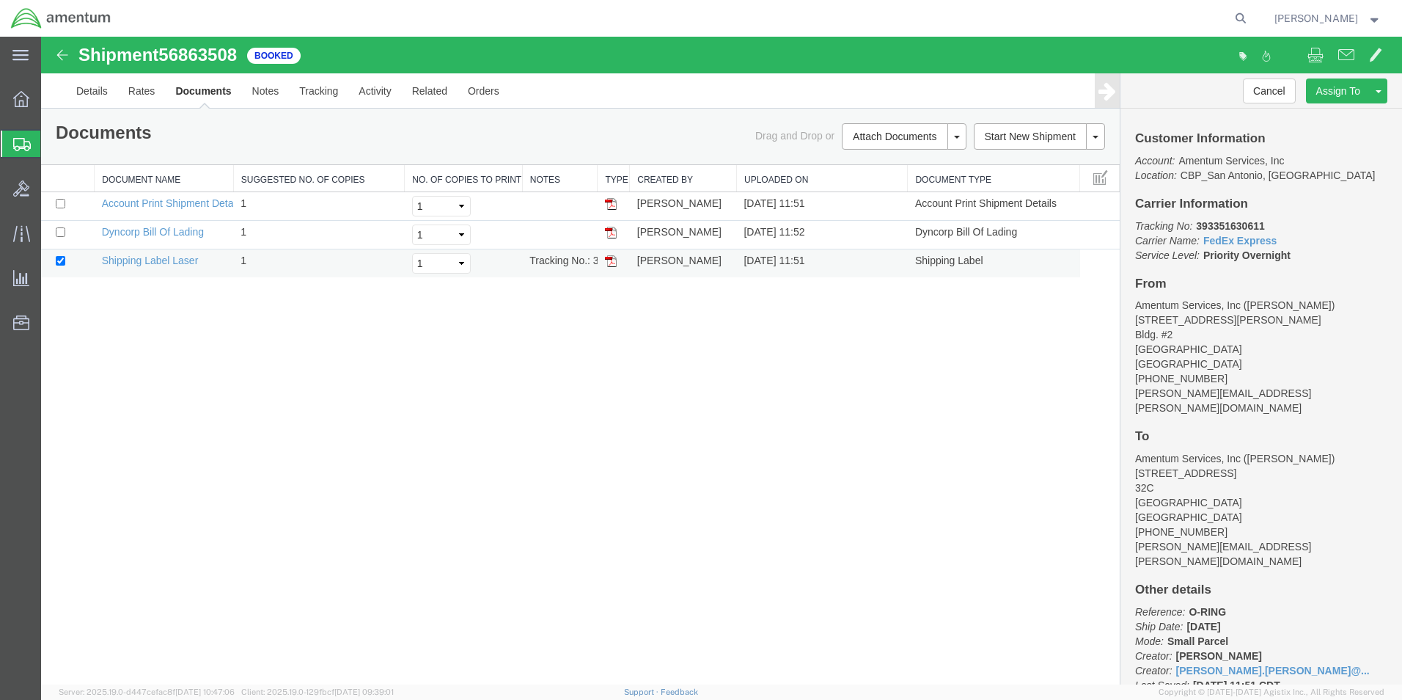
click at [612, 262] on img at bounding box center [611, 261] width 12 height 12
